Goal: Find specific page/section: Find specific page/section

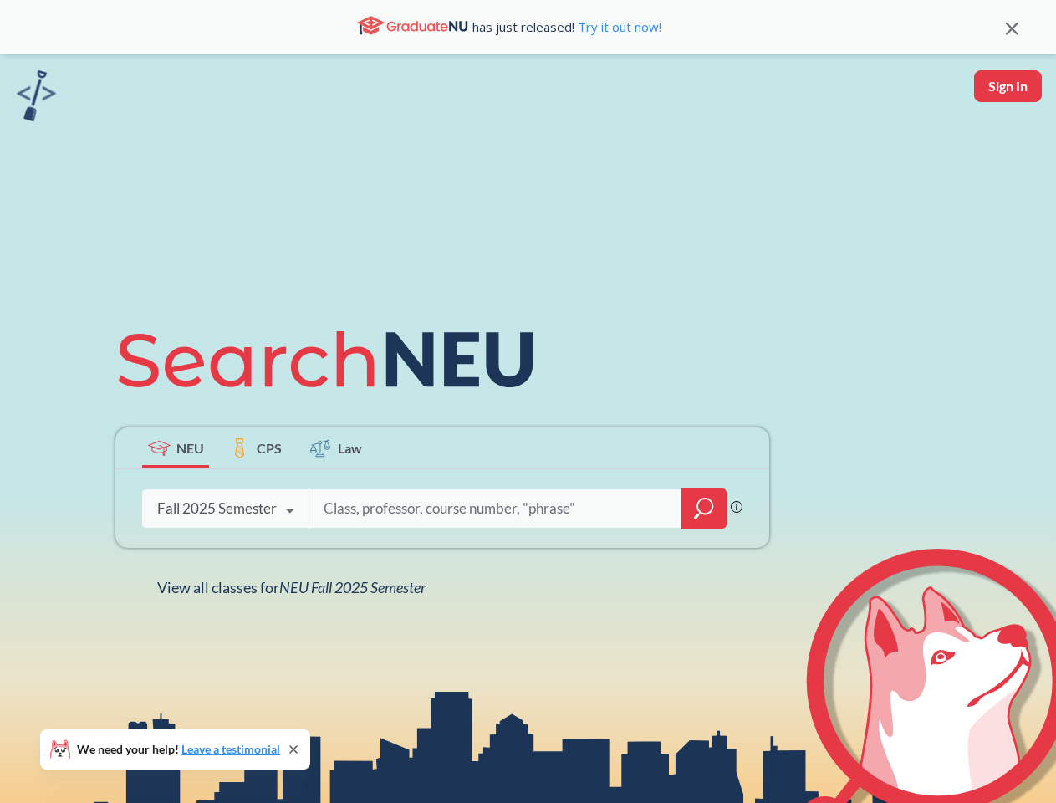
click at [528, 401] on icon at bounding box center [333, 360] width 436 height 94
click at [1012, 27] on icon at bounding box center [1012, 29] width 13 height 13
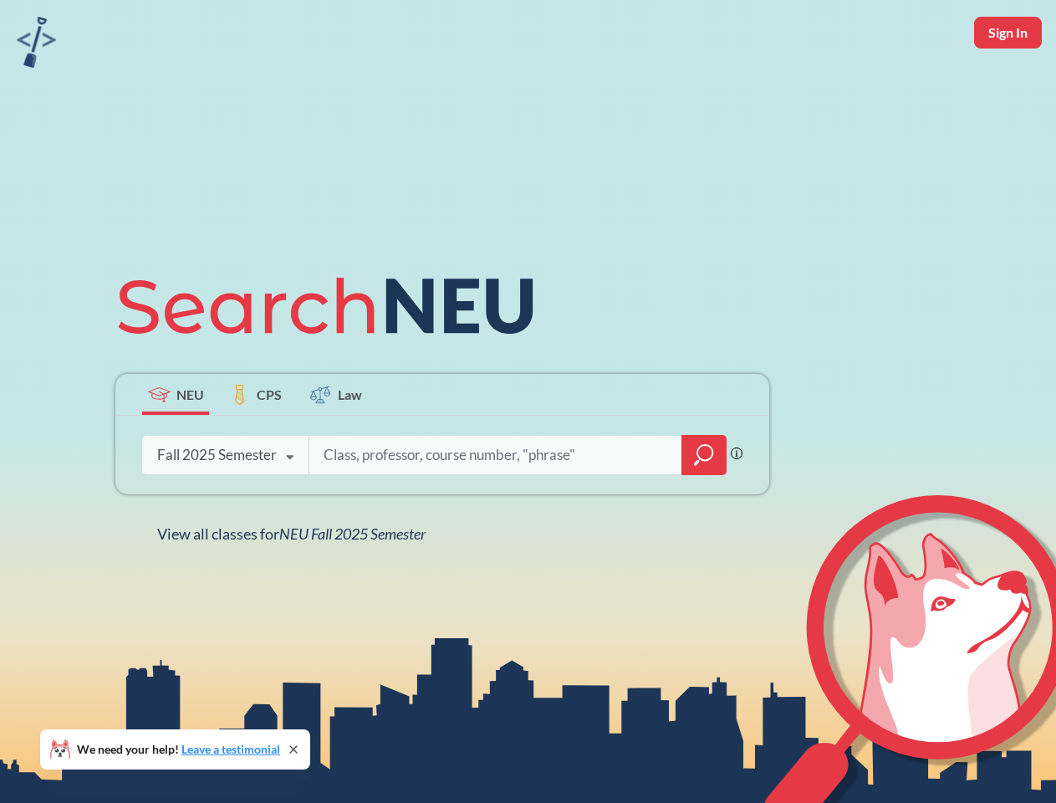
click at [1008, 86] on div "NEU CPS Law Phrase search guarantees the exact search appears in the results. E…" at bounding box center [528, 401] width 1056 height 803
click at [176, 447] on div "Fall 2025 Semester" at bounding box center [217, 455] width 120 height 18
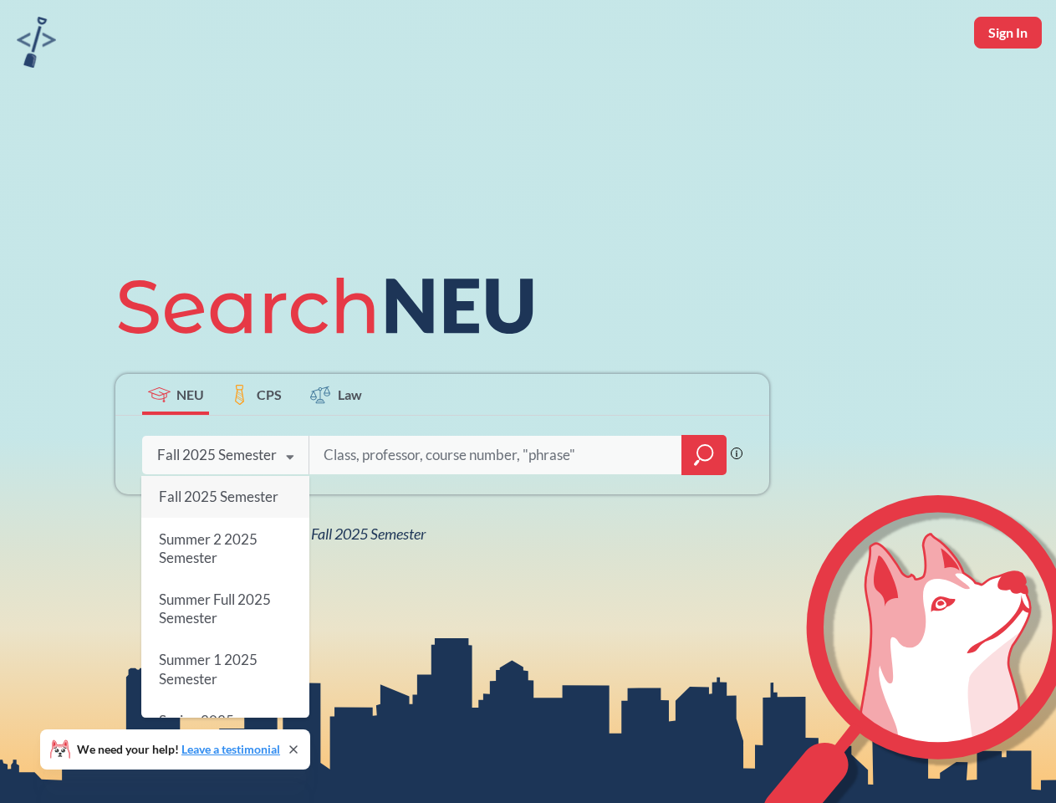
click at [256, 447] on div "Fall 2025 Semester" at bounding box center [217, 455] width 120 height 18
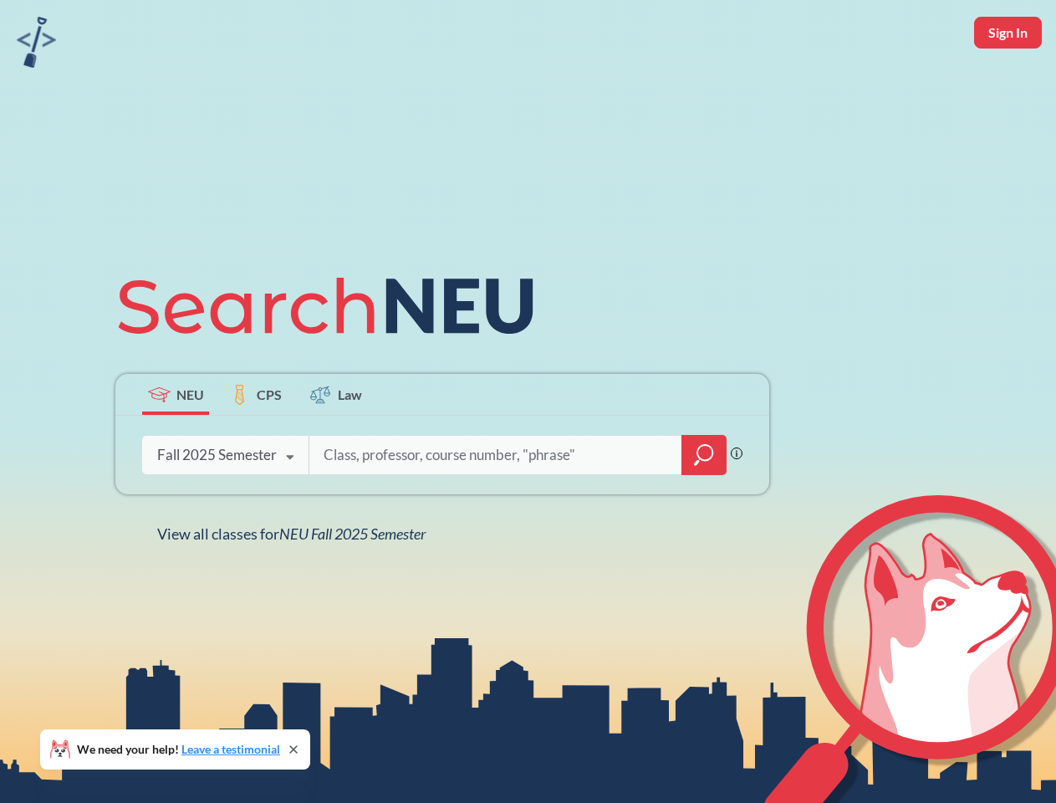
click at [336, 447] on input "search" at bounding box center [496, 454] width 348 height 35
click at [704, 508] on div "NEU CPS Law Phrase search guarantees the exact search appears in the results. E…" at bounding box center [442, 401] width 674 height 284
click at [225, 508] on div "NEU CPS Law Phrase search guarantees the exact search appears in the results. E…" at bounding box center [442, 401] width 674 height 284
click at [290, 511] on div "NEU CPS Law Phrase search guarantees the exact search appears in the results. E…" at bounding box center [442, 401] width 674 height 284
click at [295, 587] on div "NEU CPS Law Phrase search guarantees the exact search appears in the results. E…" at bounding box center [528, 401] width 1056 height 803
